Goal: Navigation & Orientation: Find specific page/section

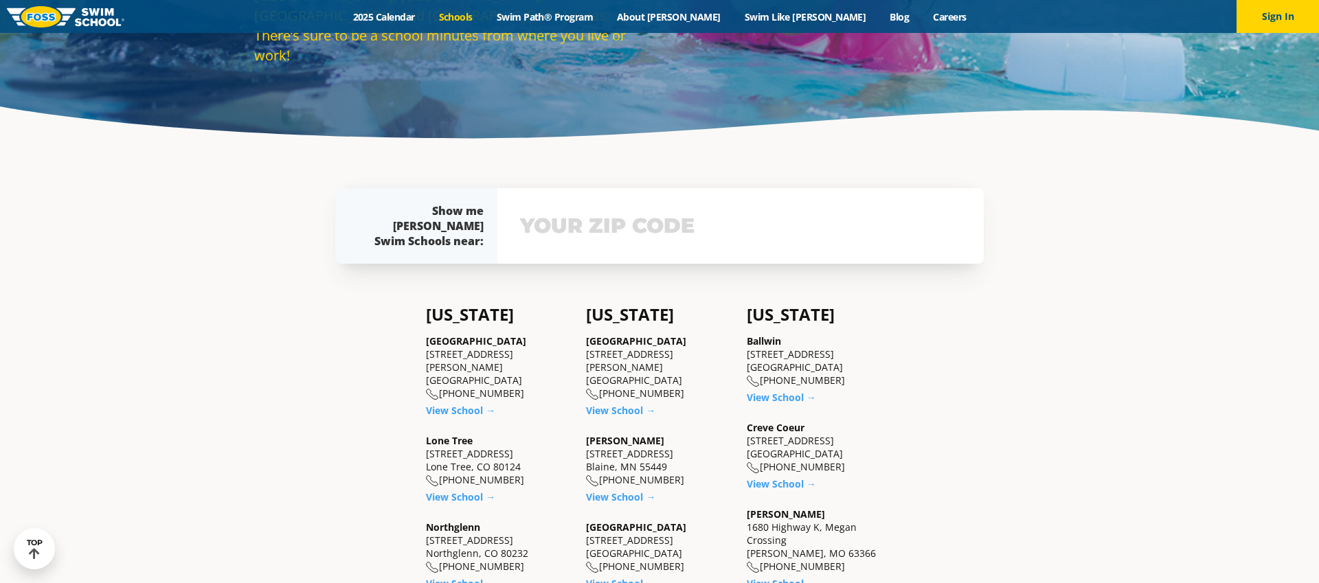
scroll to position [256, 0]
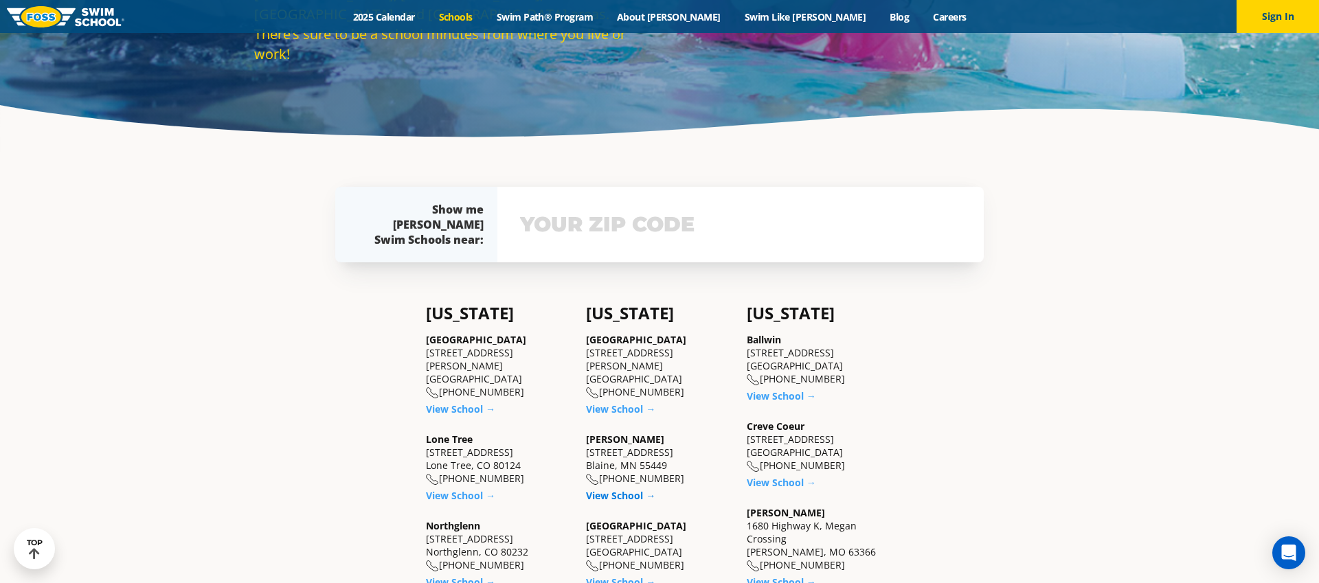
click at [607, 500] on link "View School →" at bounding box center [620, 495] width 69 height 13
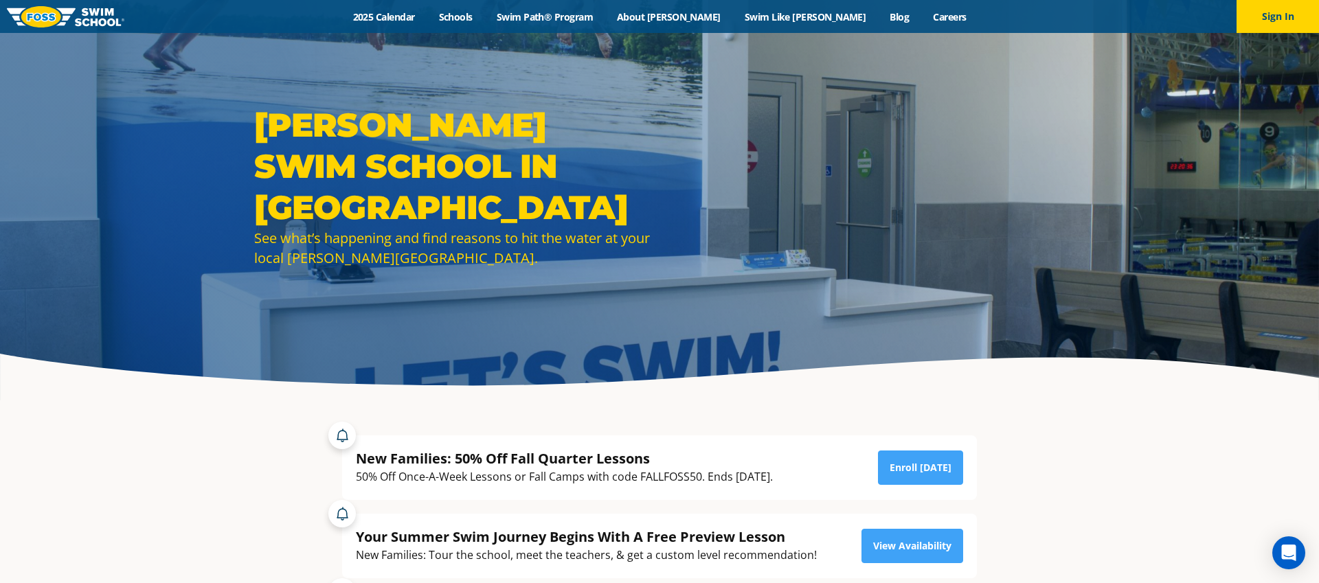
scroll to position [7, 0]
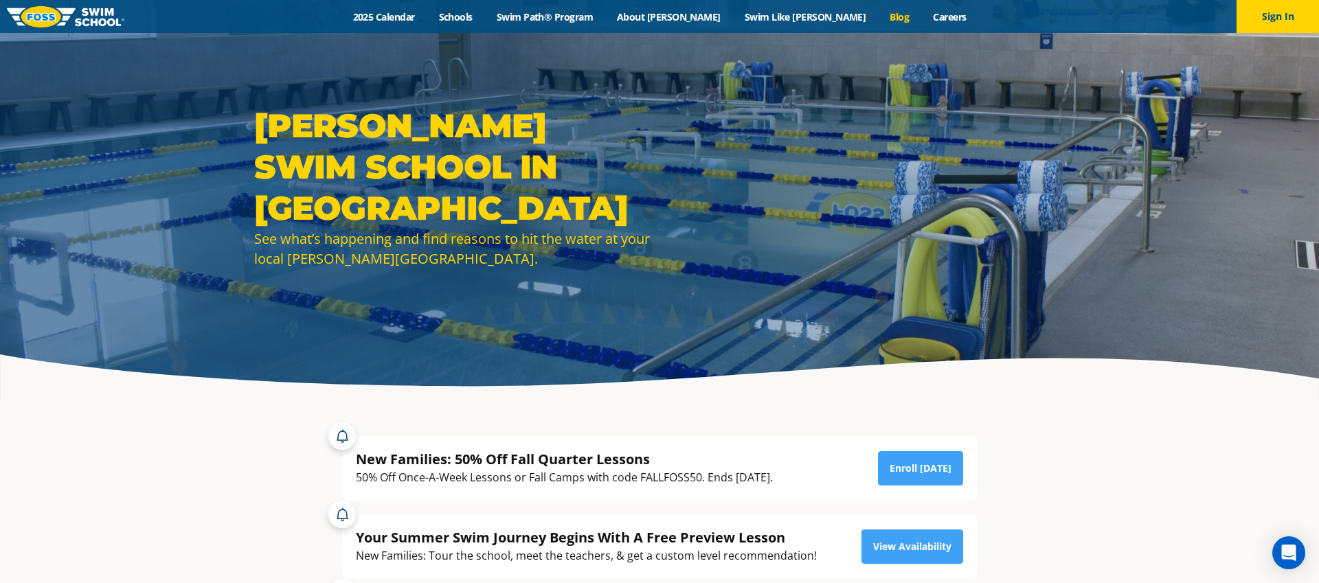
click at [878, 21] on link "Blog" at bounding box center [899, 16] width 43 height 13
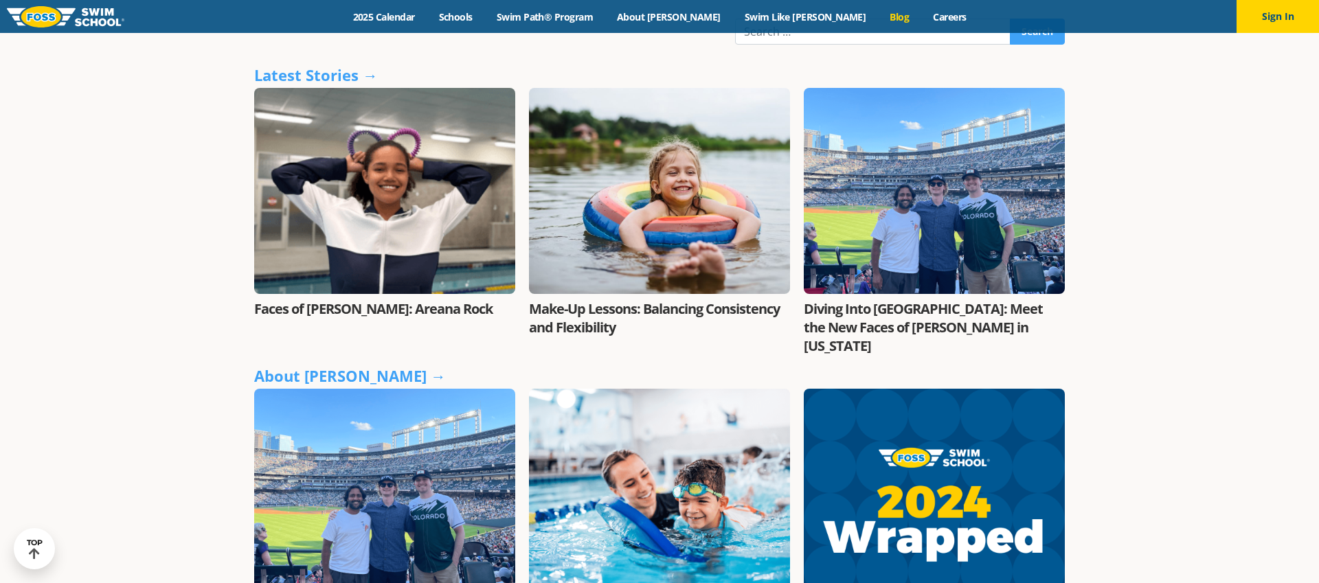
scroll to position [412, 0]
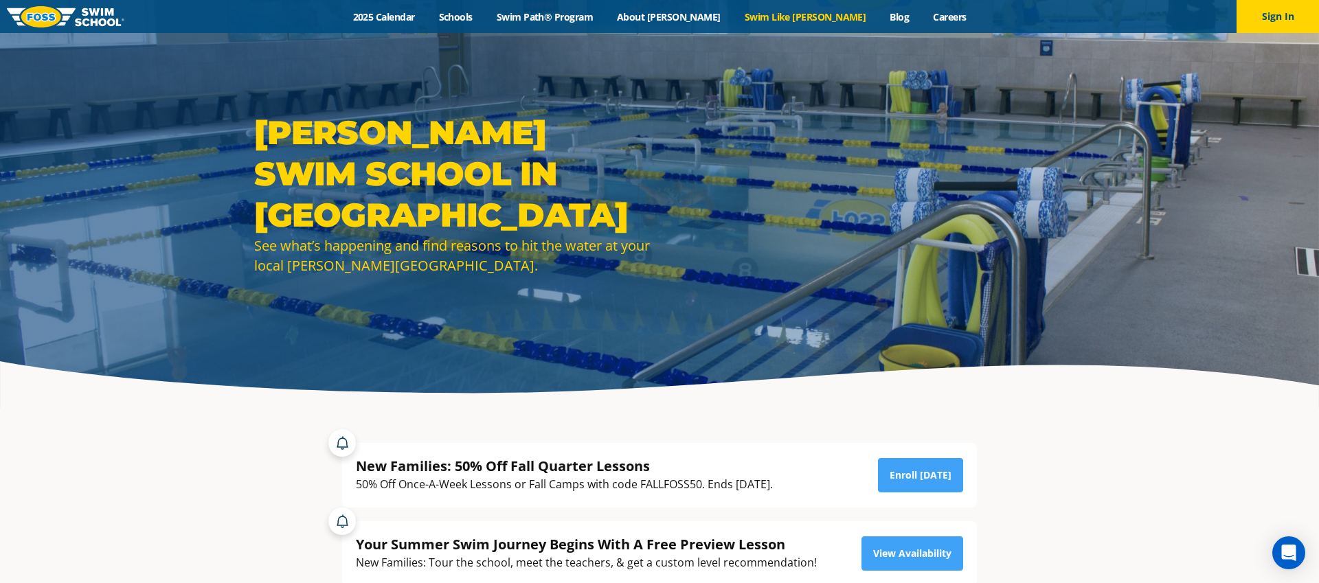
click at [800, 16] on link "Swim Like [PERSON_NAME]" at bounding box center [805, 16] width 146 height 13
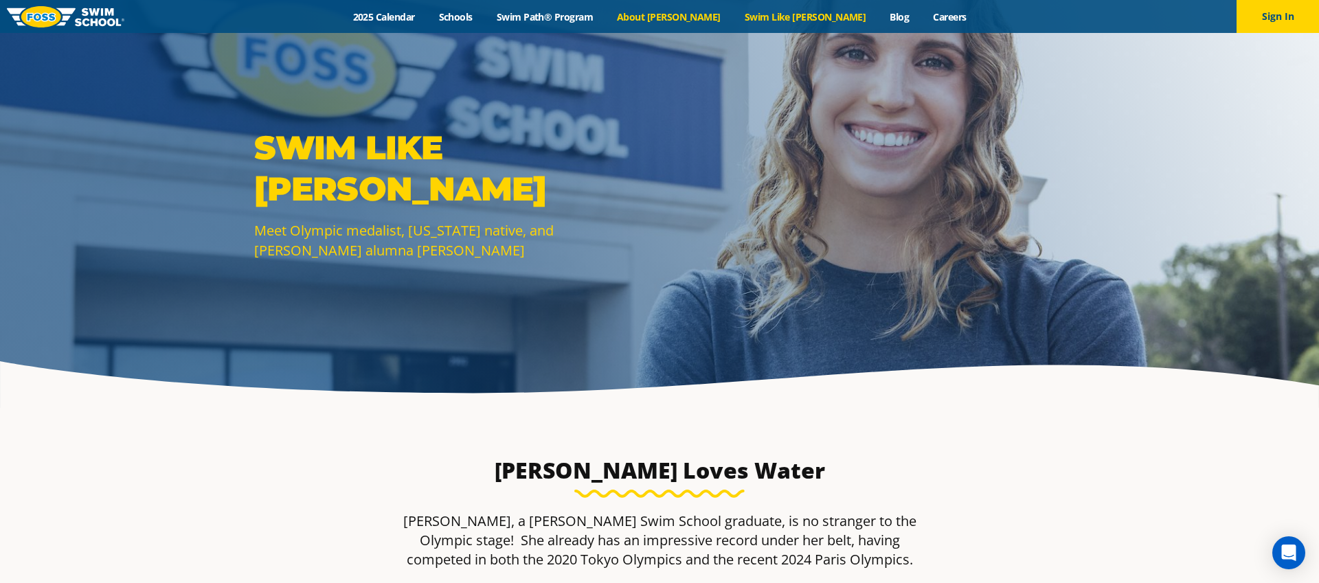
click at [715, 13] on link "About [PERSON_NAME]" at bounding box center [669, 16] width 128 height 13
